Goal: Complete application form

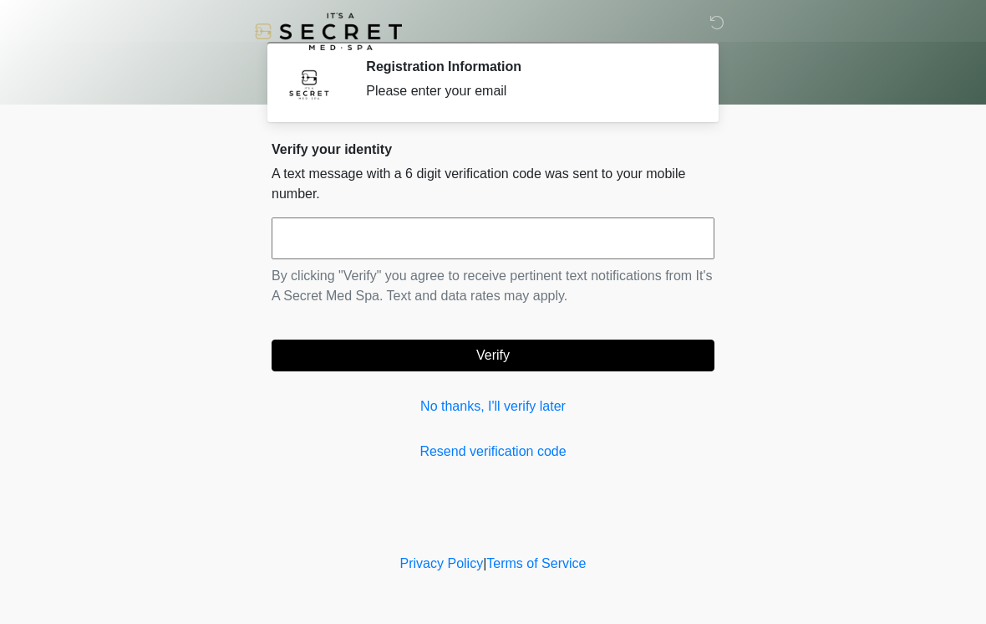
click at [453, 237] on input "text" at bounding box center [493, 238] width 443 height 42
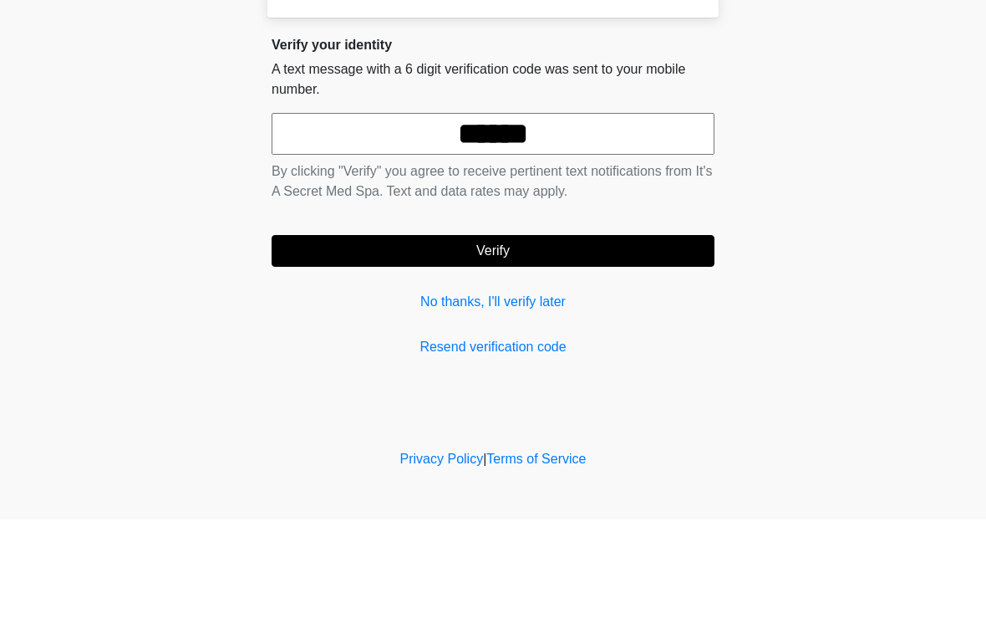
type input "******"
click at [529, 339] on button "Verify" at bounding box center [493, 355] width 443 height 32
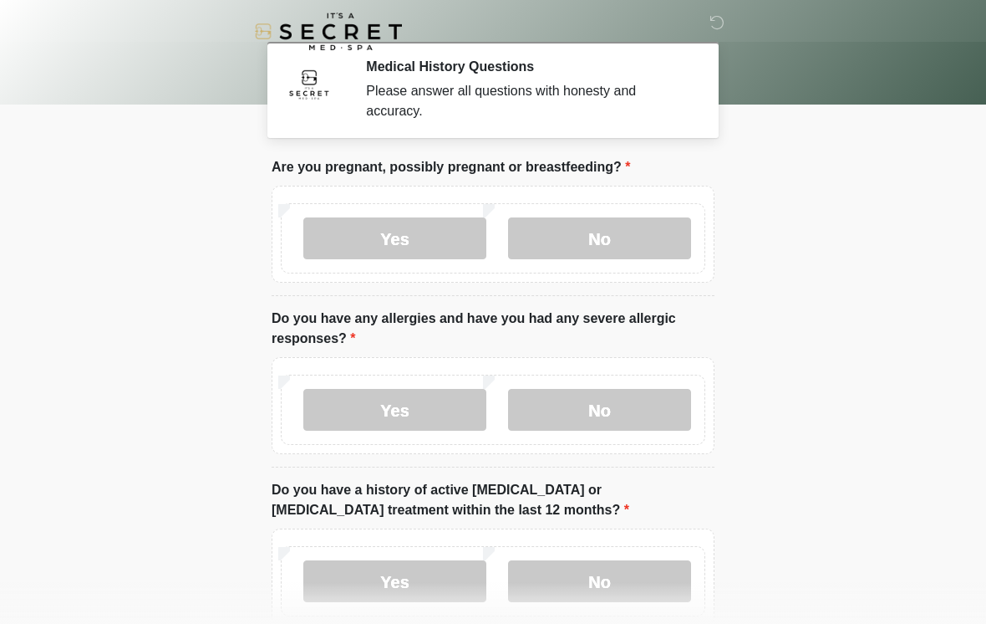
click at [632, 229] on label "No" at bounding box center [599, 238] width 183 height 42
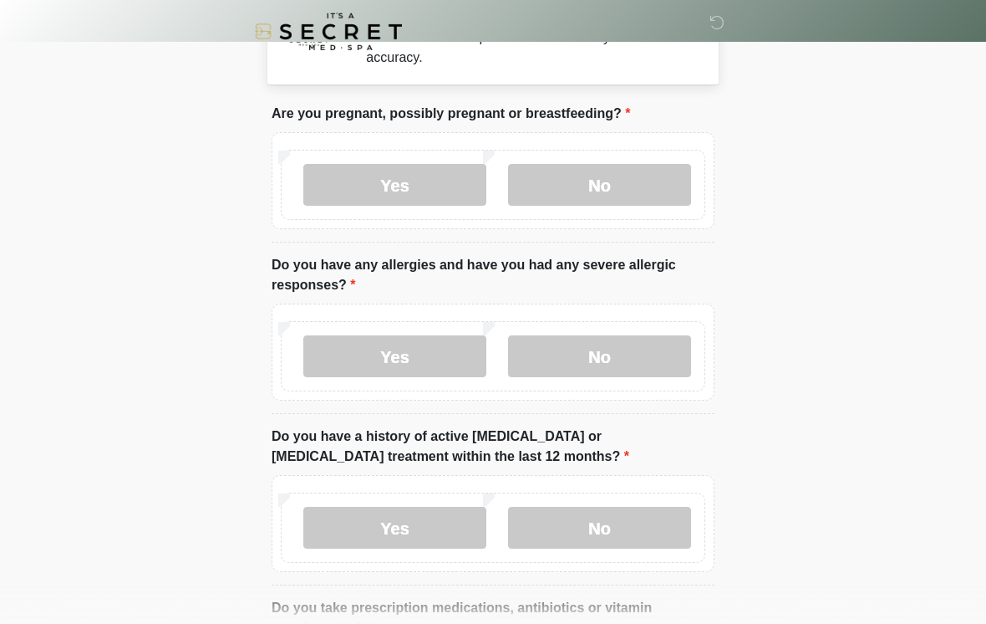
scroll to position [81, 0]
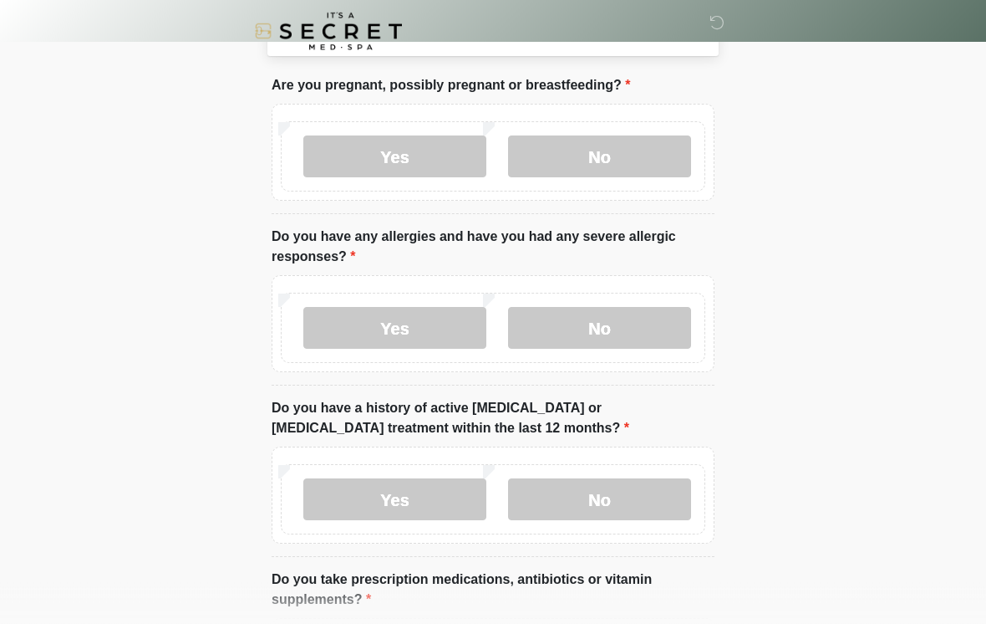
click at [637, 324] on label "No" at bounding box center [599, 329] width 183 height 42
click at [634, 496] on label "No" at bounding box center [599, 499] width 183 height 42
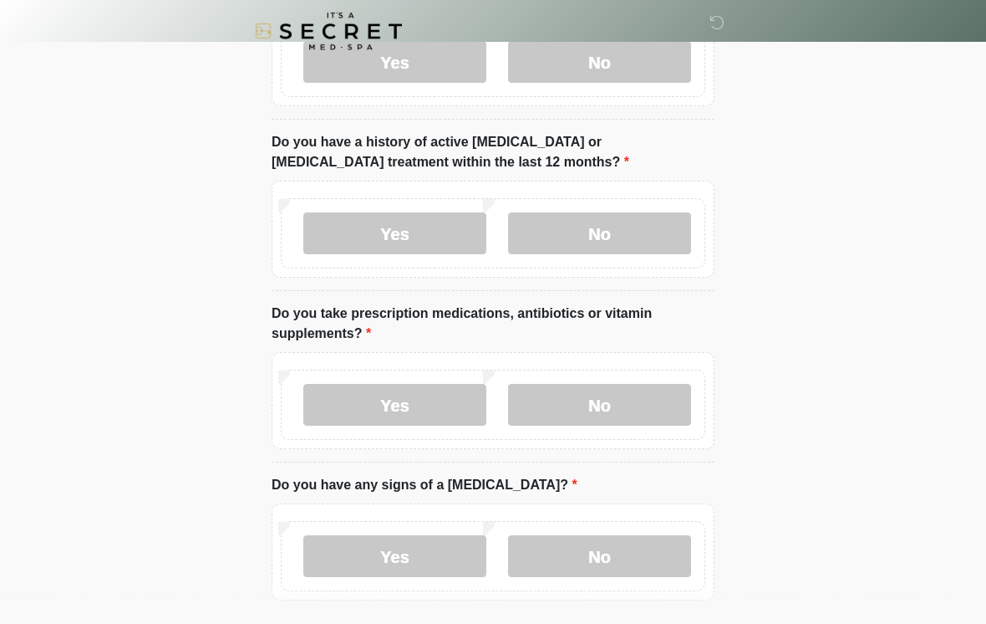
click at [639, 386] on label "No" at bounding box center [599, 406] width 183 height 42
click at [630, 559] on label "No" at bounding box center [599, 556] width 183 height 42
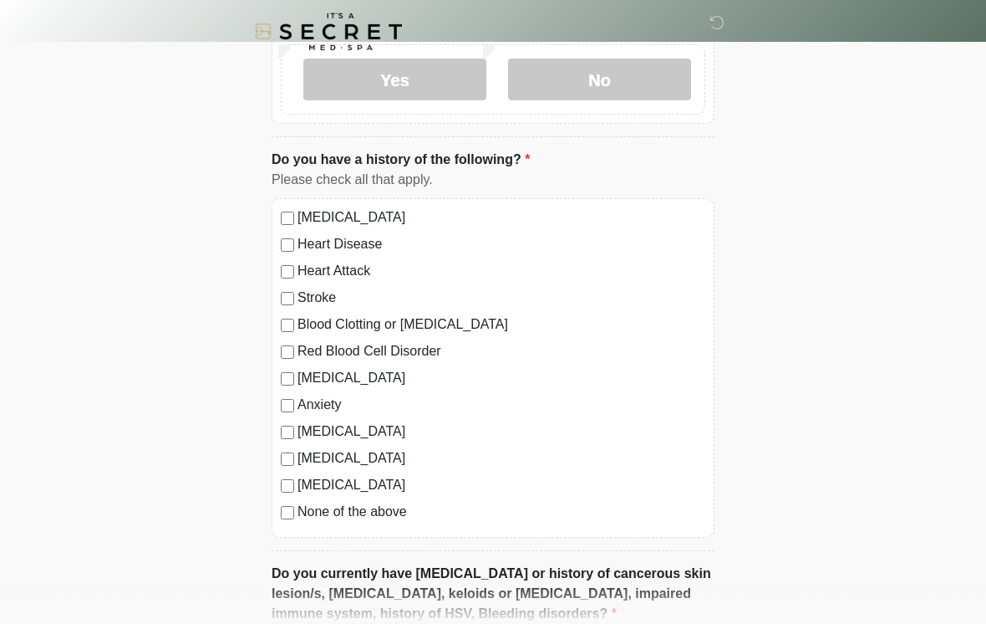
scroll to position [828, 0]
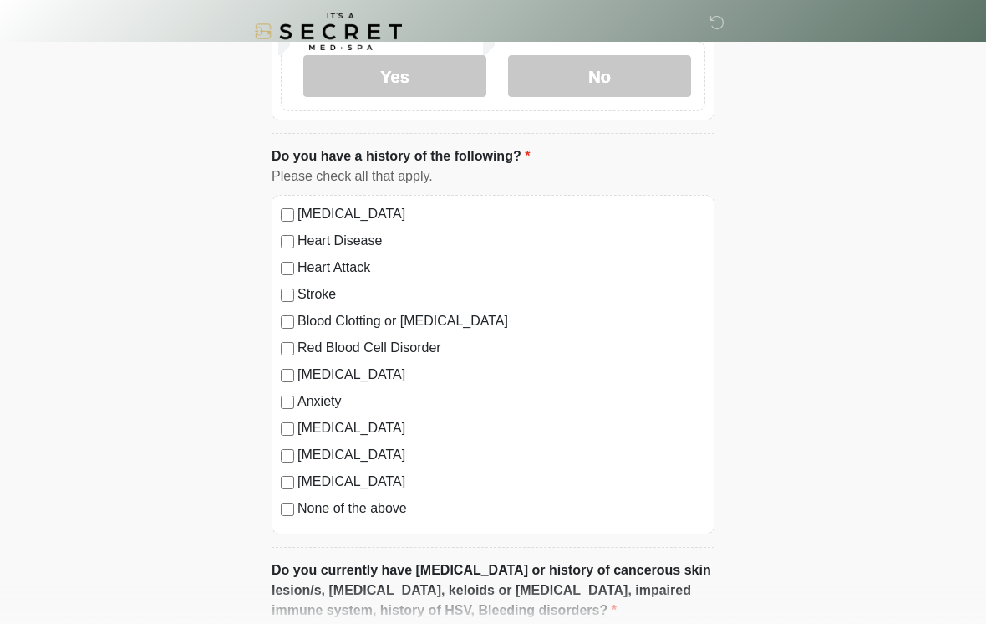
click at [333, 508] on label "None of the above" at bounding box center [502, 508] width 408 height 20
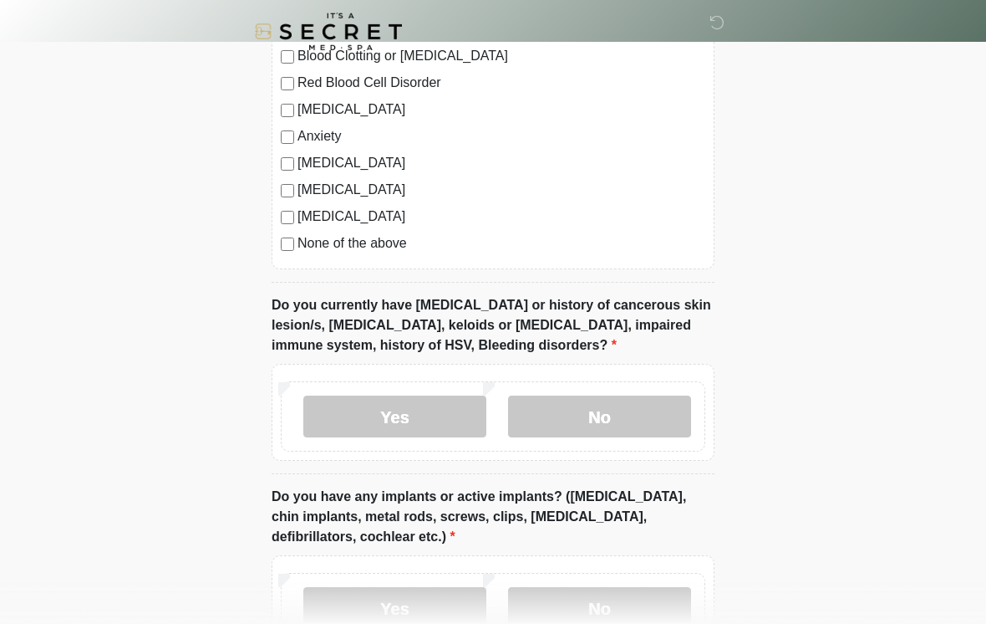
scroll to position [1103, 0]
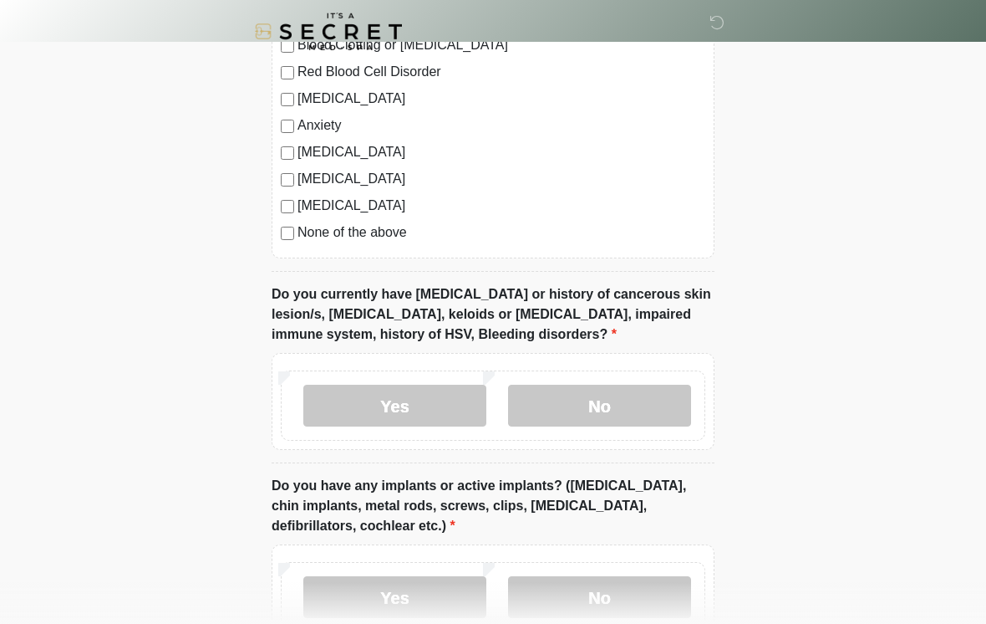
click at [642, 401] on label "No" at bounding box center [599, 406] width 183 height 42
click at [639, 601] on label "No" at bounding box center [599, 597] width 183 height 42
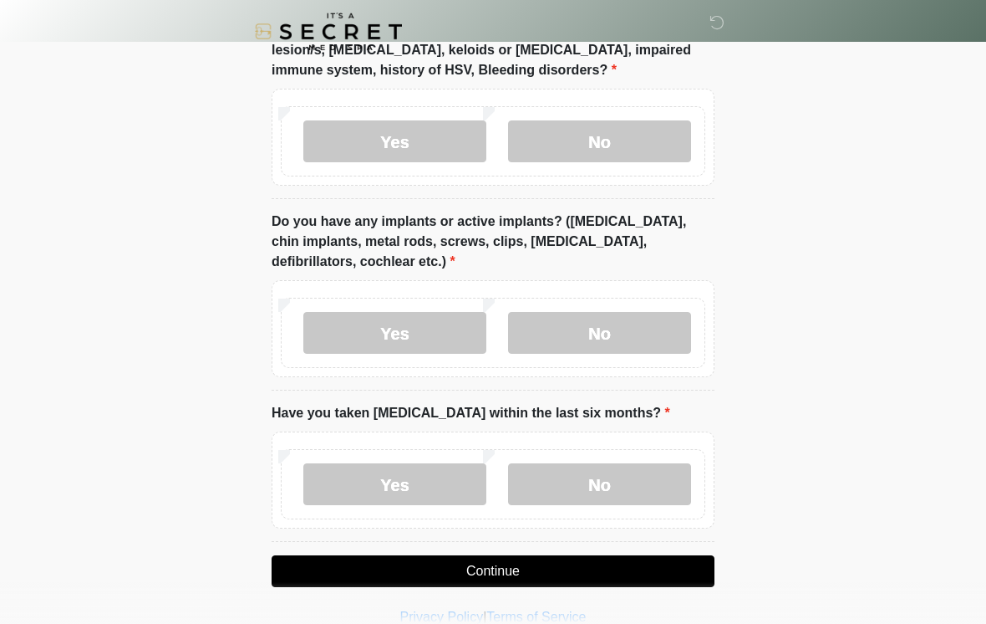
scroll to position [1371, 0]
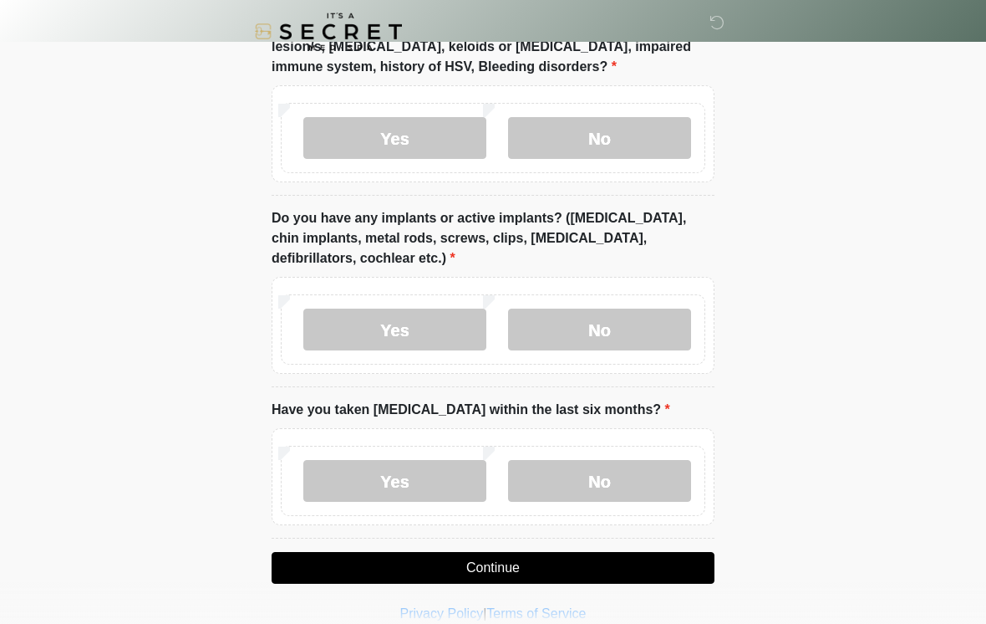
click at [429, 318] on label "Yes" at bounding box center [394, 329] width 183 height 42
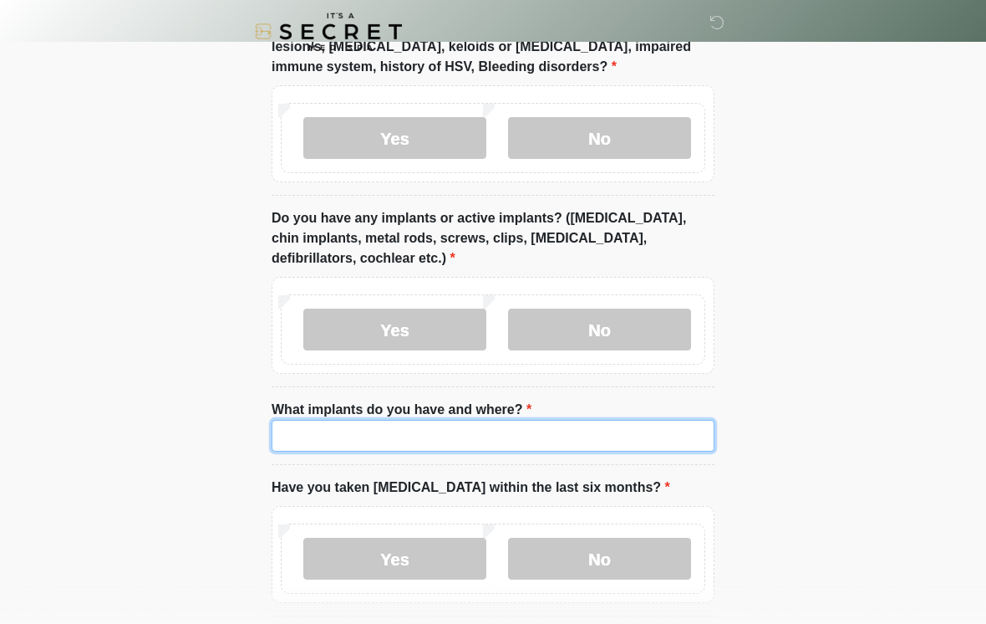
click at [554, 443] on input "What implants do you have and where?" at bounding box center [493, 436] width 443 height 32
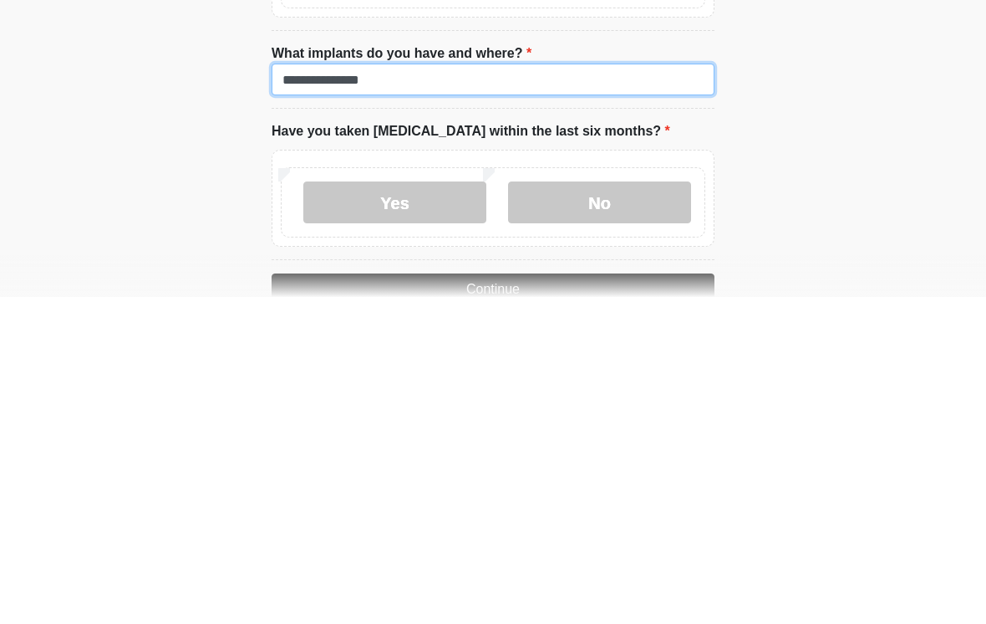
scroll to position [1403, 0]
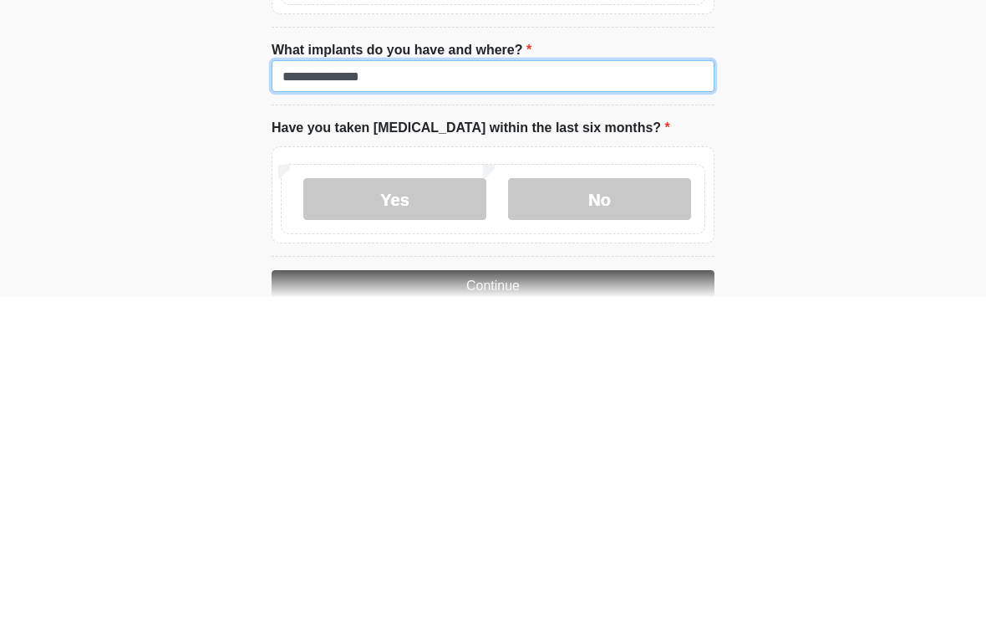
type input "**********"
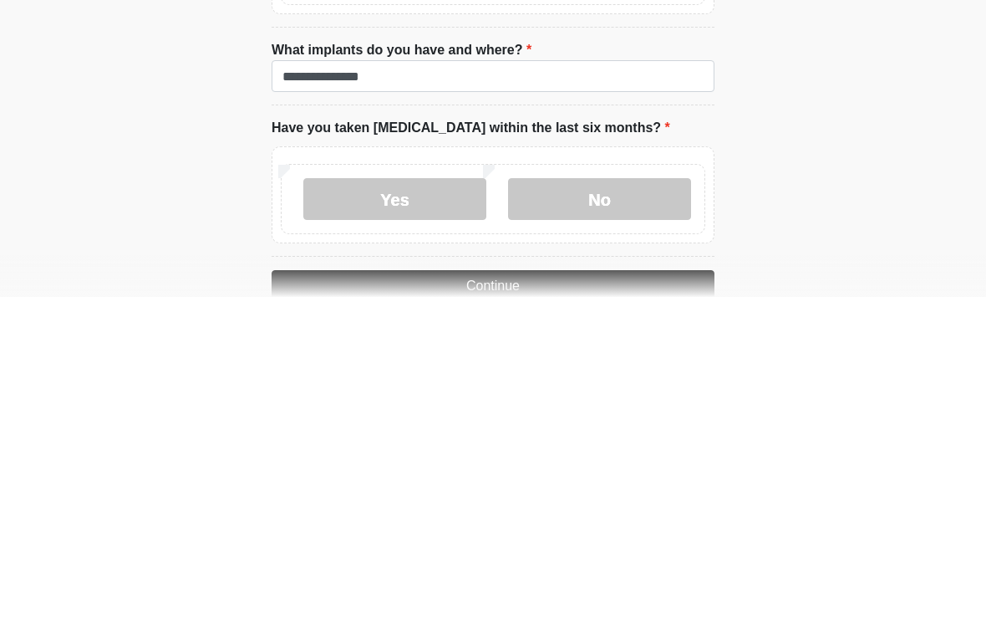
click at [621, 505] on label "No" at bounding box center [599, 526] width 183 height 42
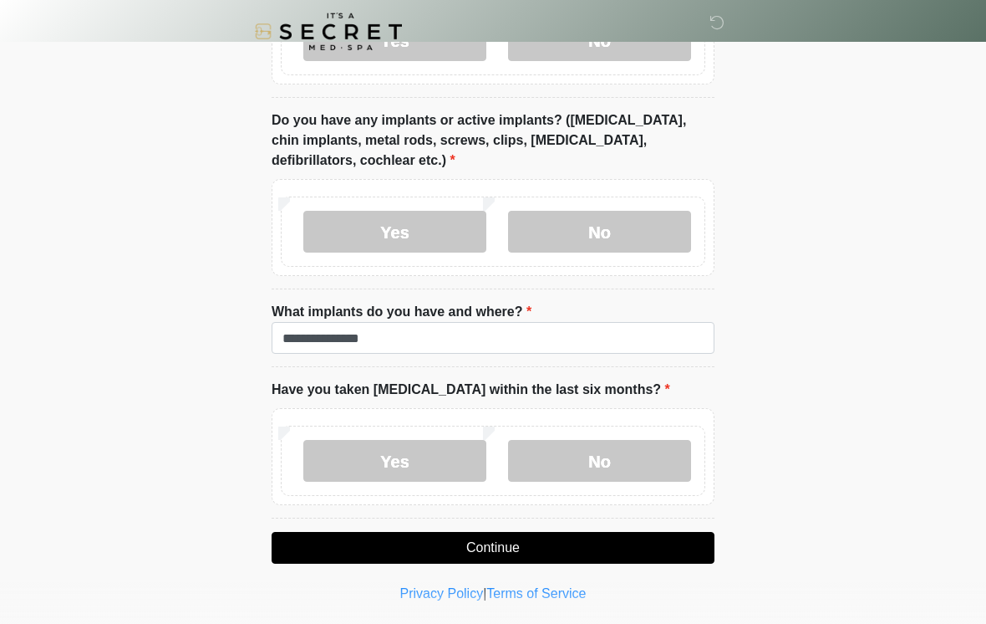
click at [591, 539] on button "Continue" at bounding box center [493, 548] width 443 height 32
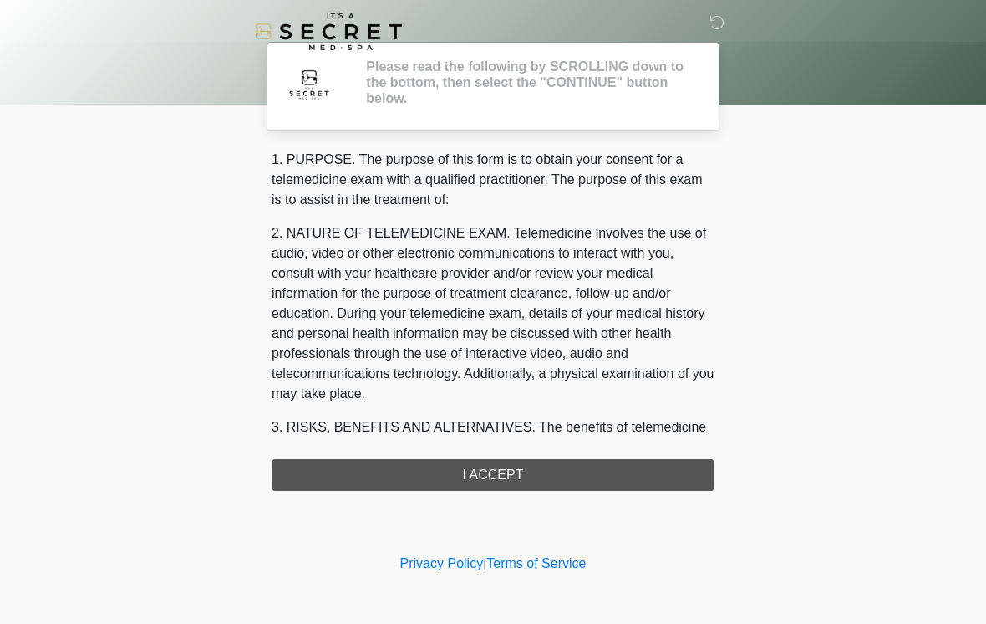
scroll to position [0, 0]
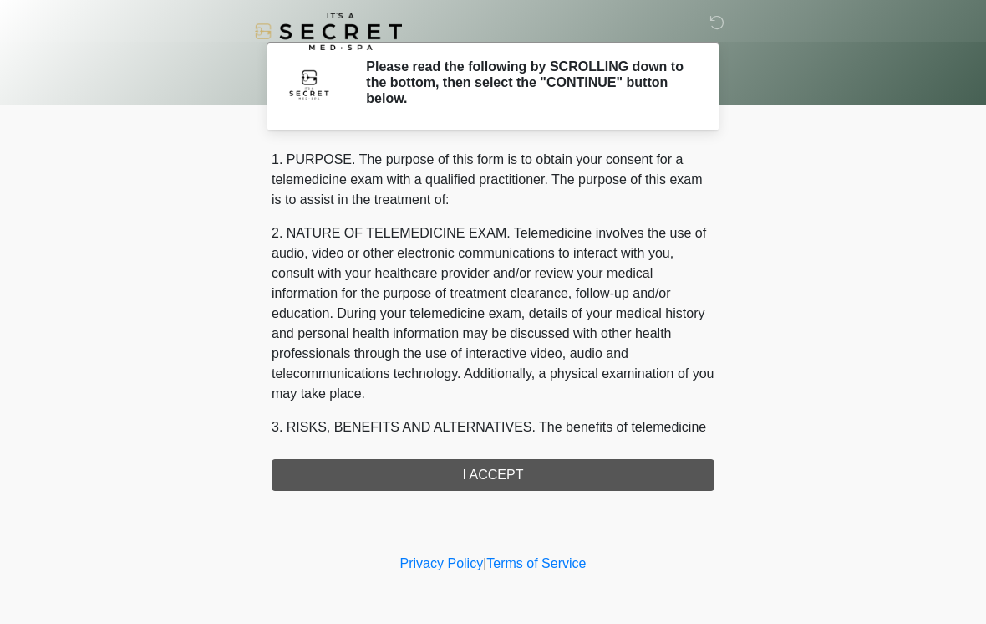
click at [578, 470] on div "1. PURPOSE. The purpose of this form is to obtain your consent for a telemedici…" at bounding box center [493, 320] width 443 height 341
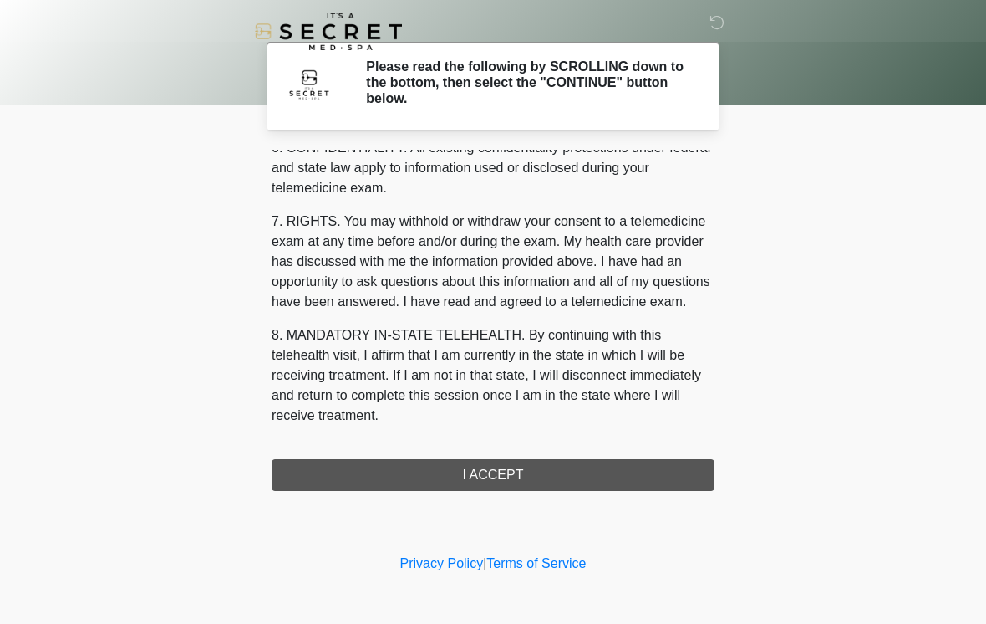
scroll to position [680, 0]
click at [505, 479] on button "I ACCEPT" at bounding box center [493, 475] width 443 height 32
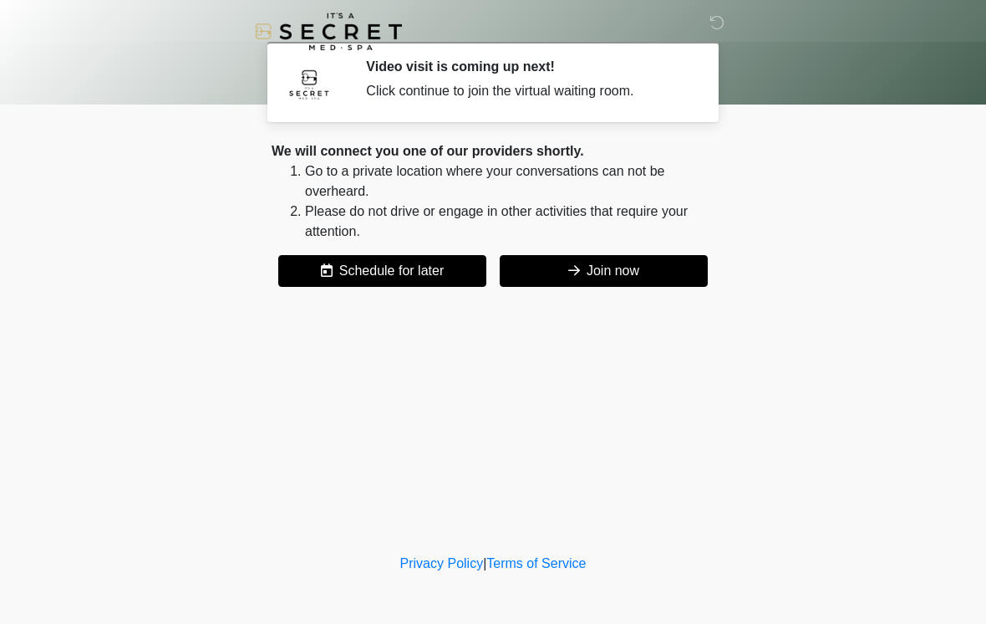
click at [647, 267] on button "Join now" at bounding box center [604, 271] width 208 height 32
